Goal: Find specific page/section: Find specific page/section

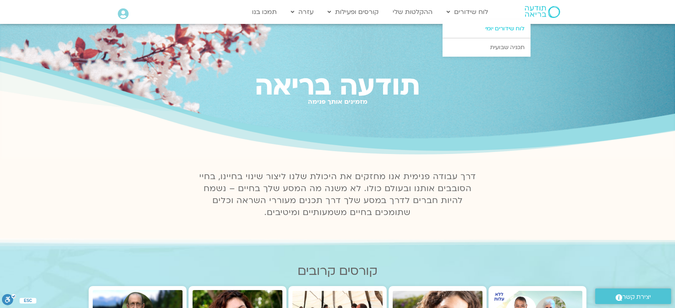
click at [507, 26] on link "לוח שידורים יומי" at bounding box center [487, 29] width 88 height 18
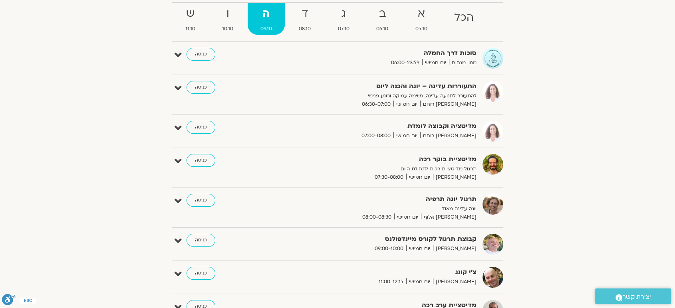
scroll to position [94, 0]
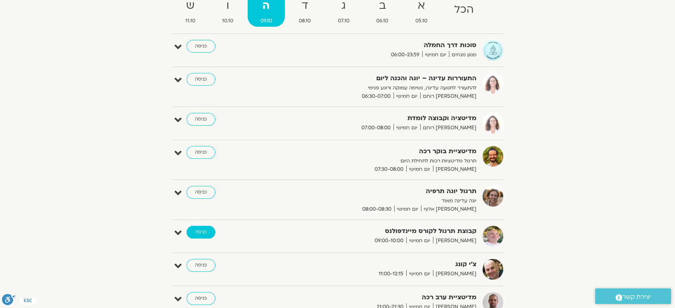
click at [201, 232] on link "כניסה" at bounding box center [201, 232] width 29 height 13
